Goal: Navigation & Orientation: Find specific page/section

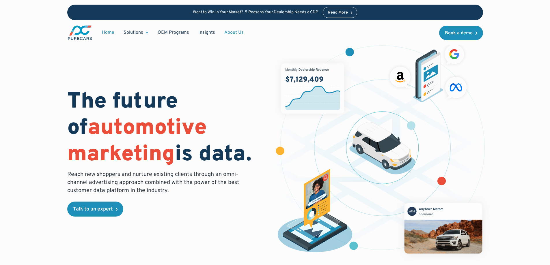
click at [236, 31] on link "About Us" at bounding box center [234, 32] width 29 height 11
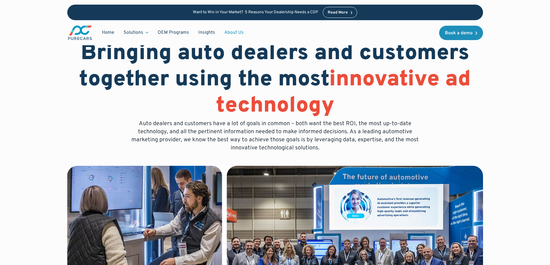
scroll to position [29, 0]
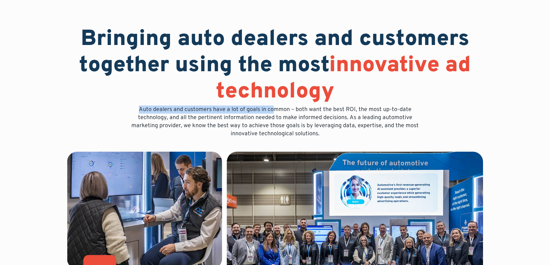
drag, startPoint x: 141, startPoint y: 108, endPoint x: 274, endPoint y: 112, distance: 133.1
click at [274, 112] on p "Auto dealers and customers have a lot of goals in common – both want the best R…" at bounding box center [274, 122] width 295 height 32
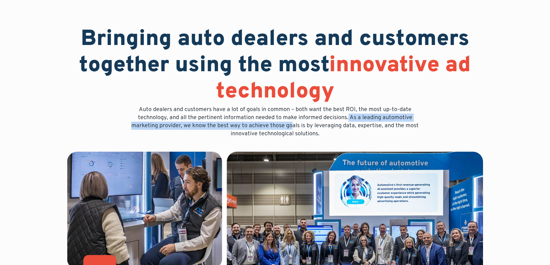
drag, startPoint x: 349, startPoint y: 118, endPoint x: 292, endPoint y: 129, distance: 57.9
click at [292, 129] on p "Auto dealers and customers have a lot of goals in common – both want the best R…" at bounding box center [274, 122] width 295 height 32
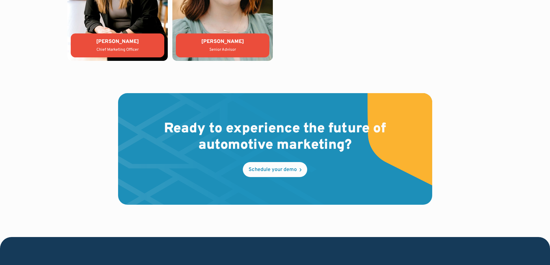
scroll to position [1701, 0]
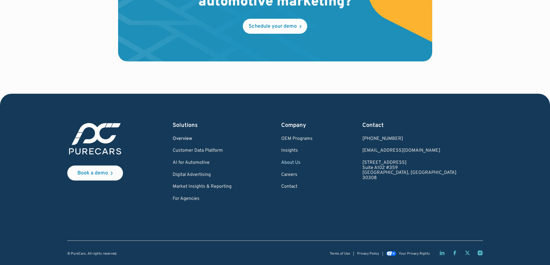
click at [204, 138] on link "Overview" at bounding box center [202, 138] width 59 height 5
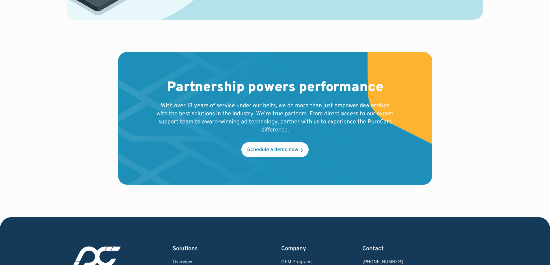
scroll to position [1010, 0]
